Goal: Task Accomplishment & Management: Manage account settings

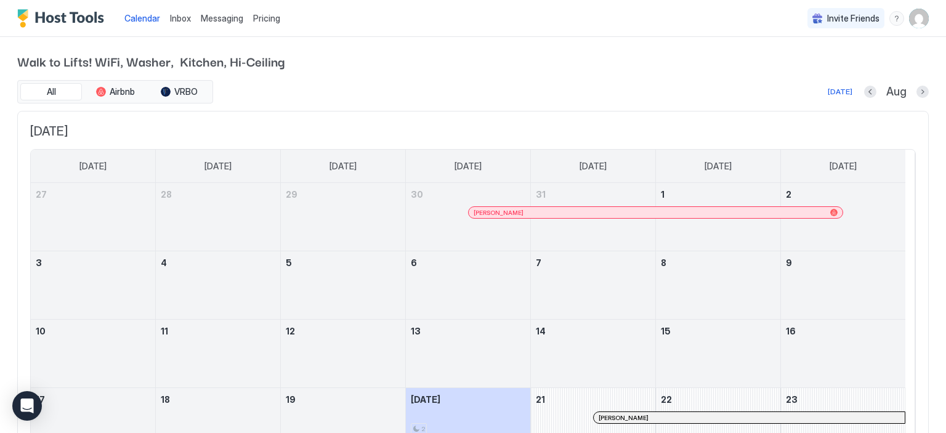
scroll to position [164, 0]
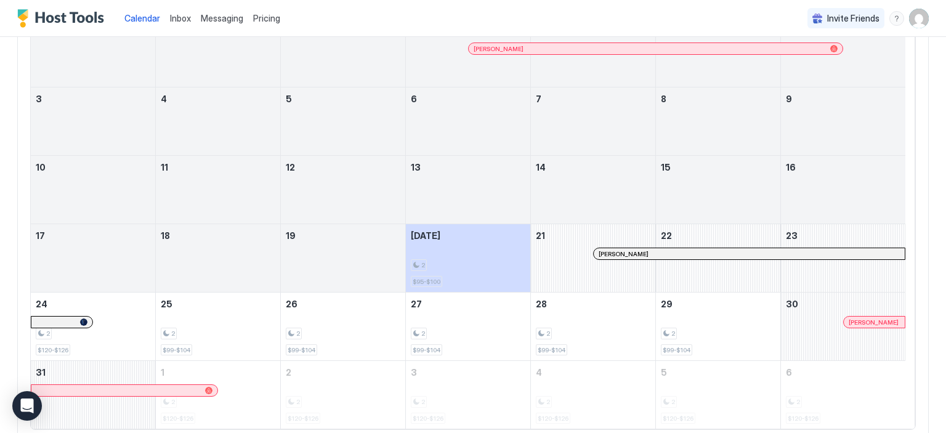
click at [909, 18] on img "User profile" at bounding box center [919, 19] width 20 height 20
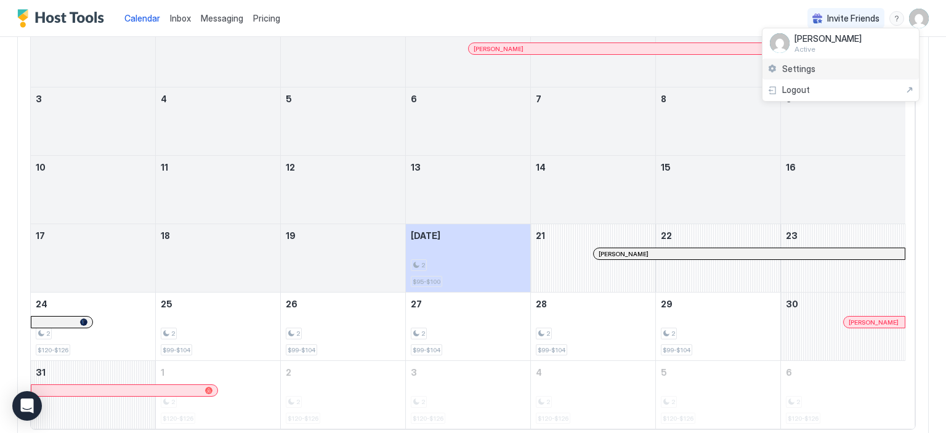
click at [813, 73] on span "Settings" at bounding box center [798, 68] width 33 height 11
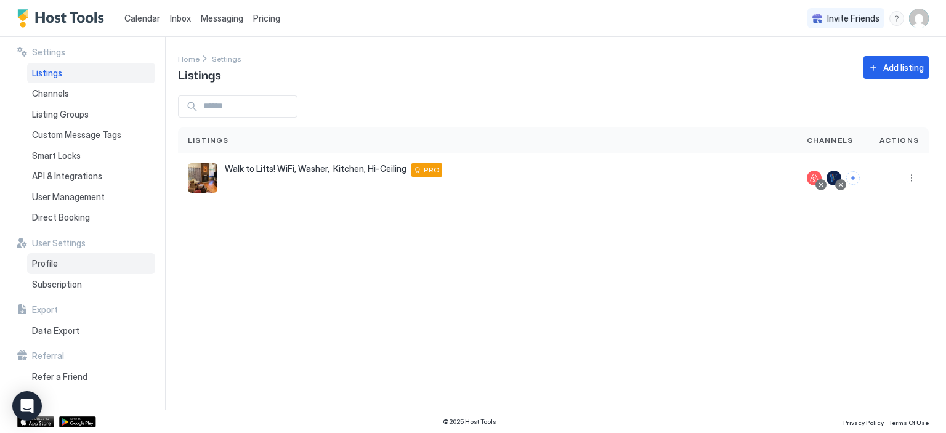
click at [46, 266] on span "Profile" at bounding box center [45, 263] width 26 height 11
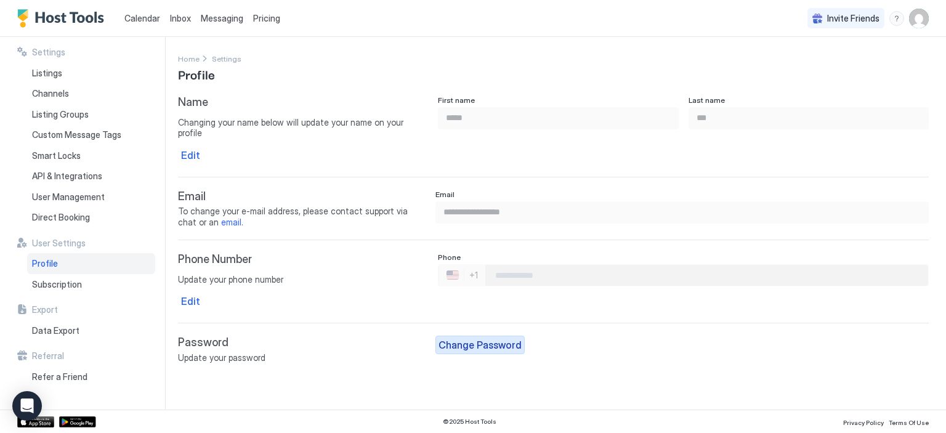
click at [456, 338] on div "Change Password" at bounding box center [480, 345] width 83 height 15
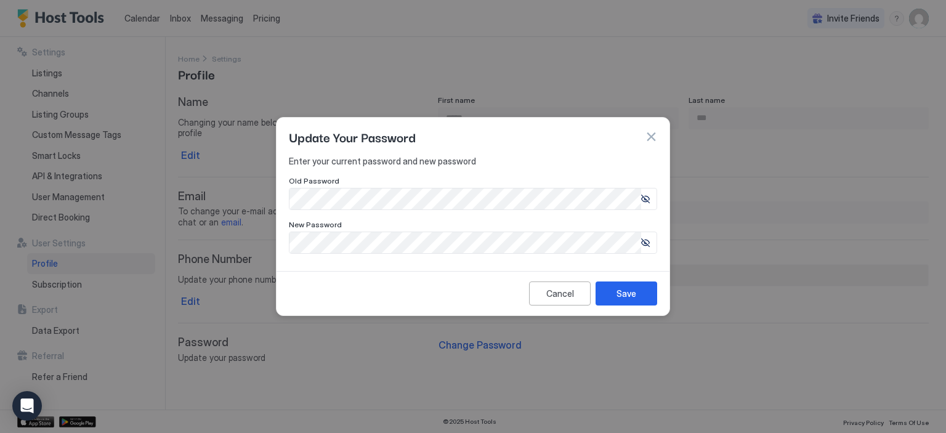
click at [643, 198] on icon at bounding box center [645, 199] width 9 height 9
click at [376, 256] on div "Enter your current password and new password Old Password New Password" at bounding box center [473, 211] width 393 height 111
click at [644, 205] on icon at bounding box center [644, 199] width 12 height 12
click at [632, 293] on div "Save" at bounding box center [627, 293] width 20 height 13
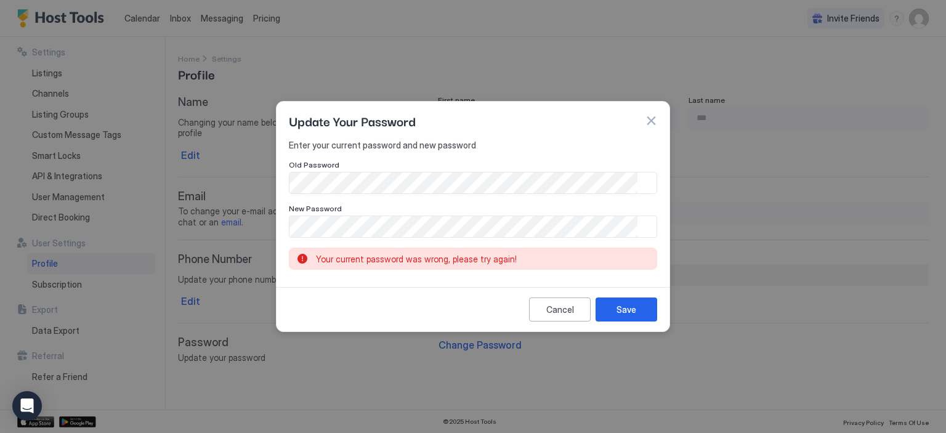
click at [654, 121] on button "button" at bounding box center [651, 121] width 12 height 12
